Goal: Book appointment/travel/reservation

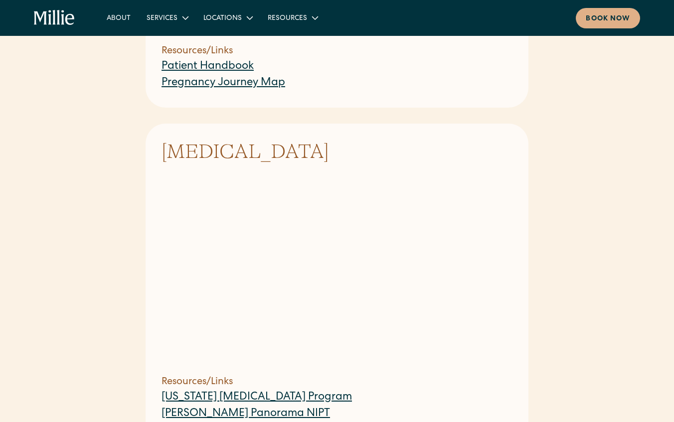
scroll to position [485, 0]
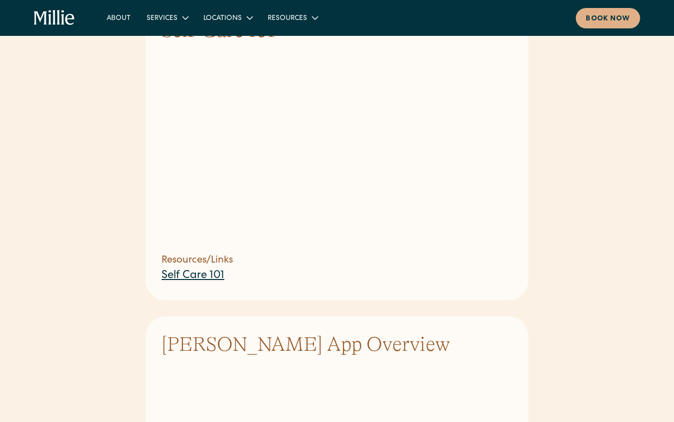
scroll to position [836, 0]
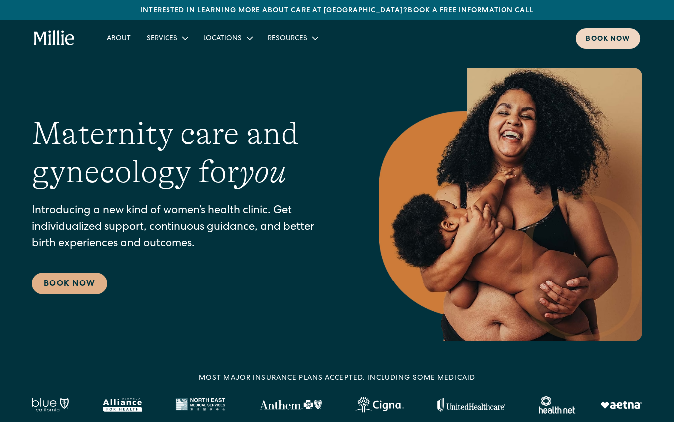
click at [592, 47] on link "Book now" at bounding box center [608, 38] width 64 height 20
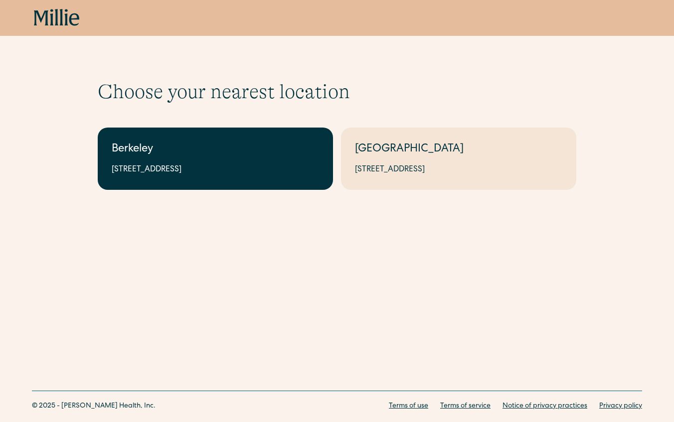
click at [255, 154] on div "Berkeley" at bounding box center [215, 150] width 207 height 16
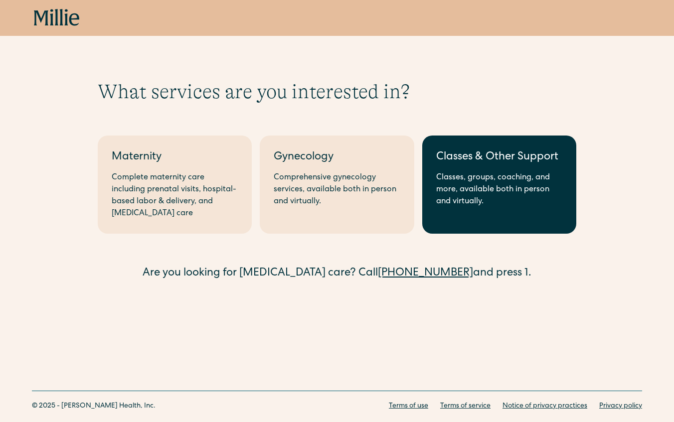
click at [453, 203] on div "Classes, groups, coaching, and more, available both in person and virtually." at bounding box center [499, 190] width 126 height 36
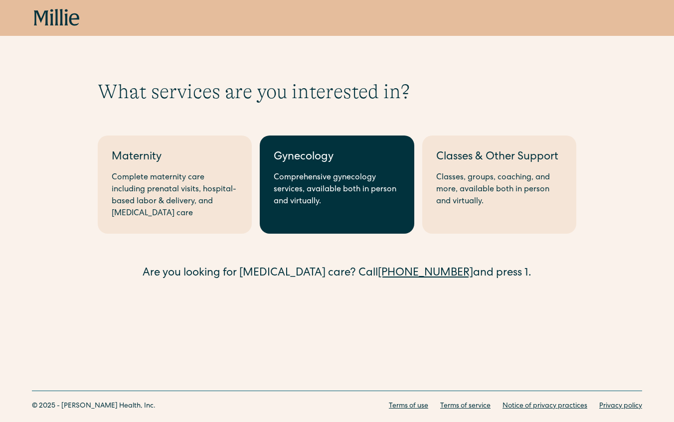
click at [352, 169] on link "Gynecology Comprehensive gynecology services, available both in person and virt…" at bounding box center [337, 185] width 154 height 98
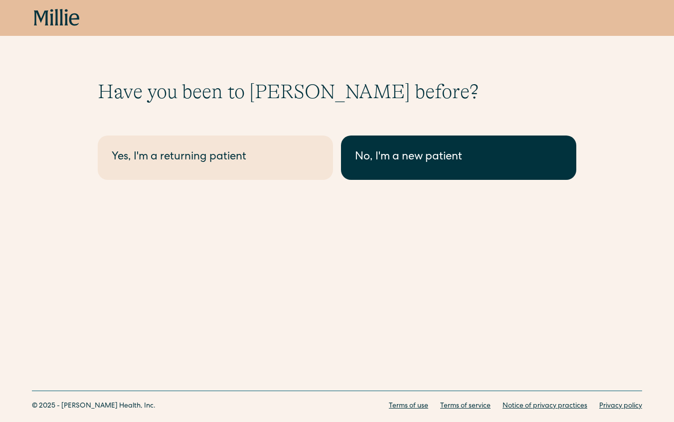
click at [431, 163] on div "No, I'm a new patient" at bounding box center [458, 158] width 207 height 16
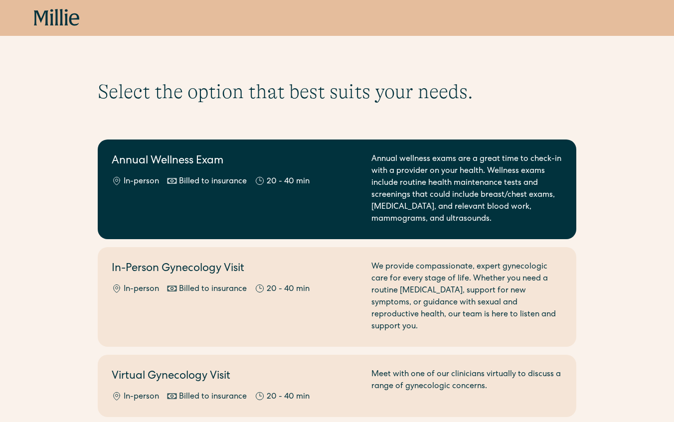
click at [247, 162] on h2 "Annual Wellness Exam" at bounding box center [236, 161] width 248 height 16
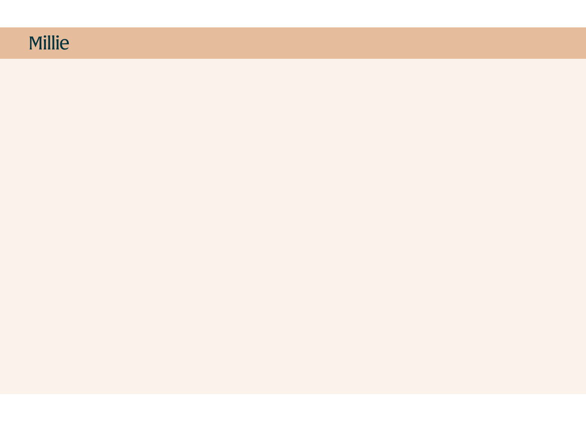
scroll to position [148, 0]
